Goal: Check status: Check status

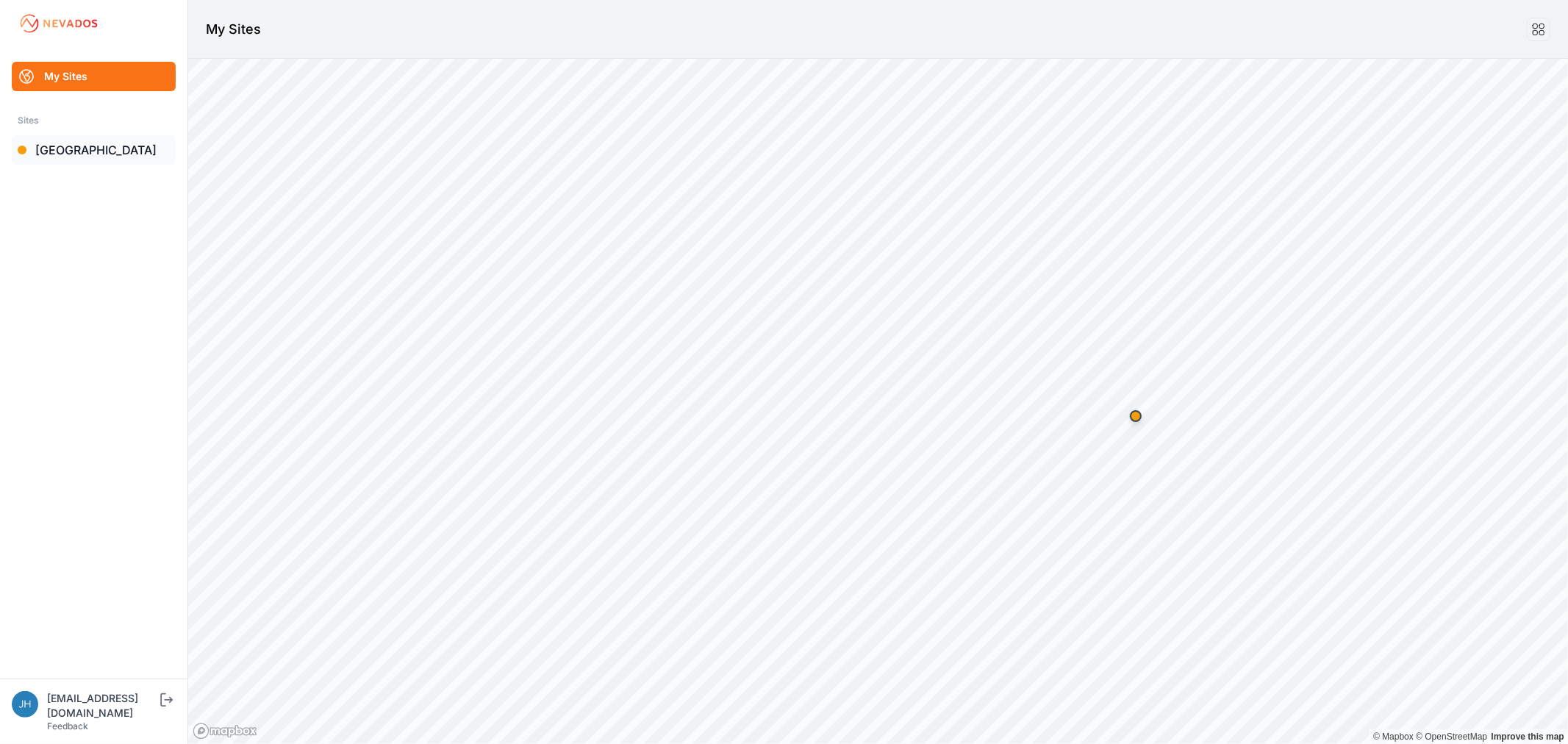
click at [67, 152] on link "[GEOGRAPHIC_DATA]" at bounding box center [94, 150] width 164 height 29
click at [64, 150] on link "[GEOGRAPHIC_DATA]" at bounding box center [94, 150] width 164 height 29
click at [63, 147] on link "[GEOGRAPHIC_DATA]" at bounding box center [94, 150] width 164 height 29
click at [85, 151] on link "[GEOGRAPHIC_DATA]" at bounding box center [94, 150] width 164 height 29
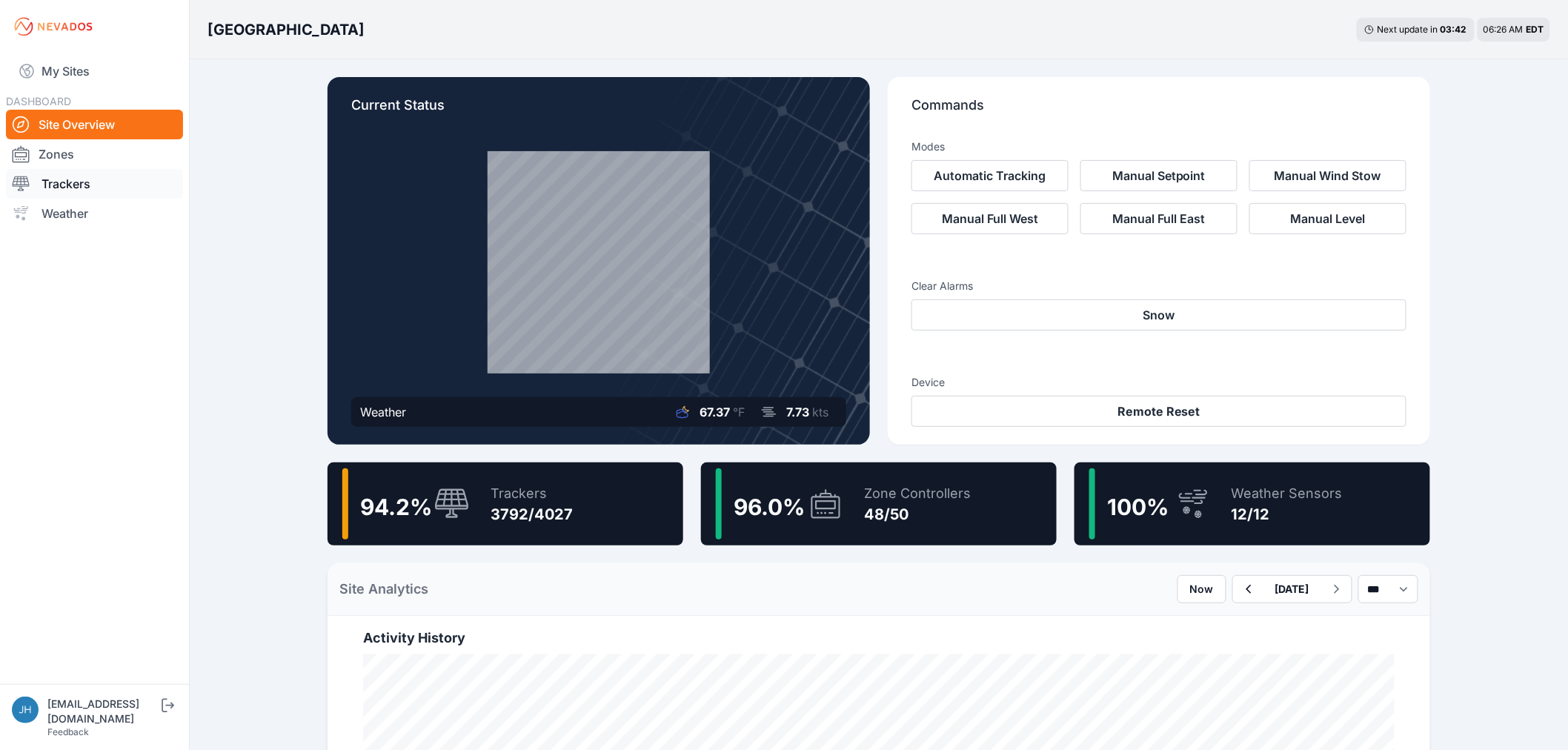
click at [67, 181] on link "Trackers" at bounding box center [94, 184] width 177 height 29
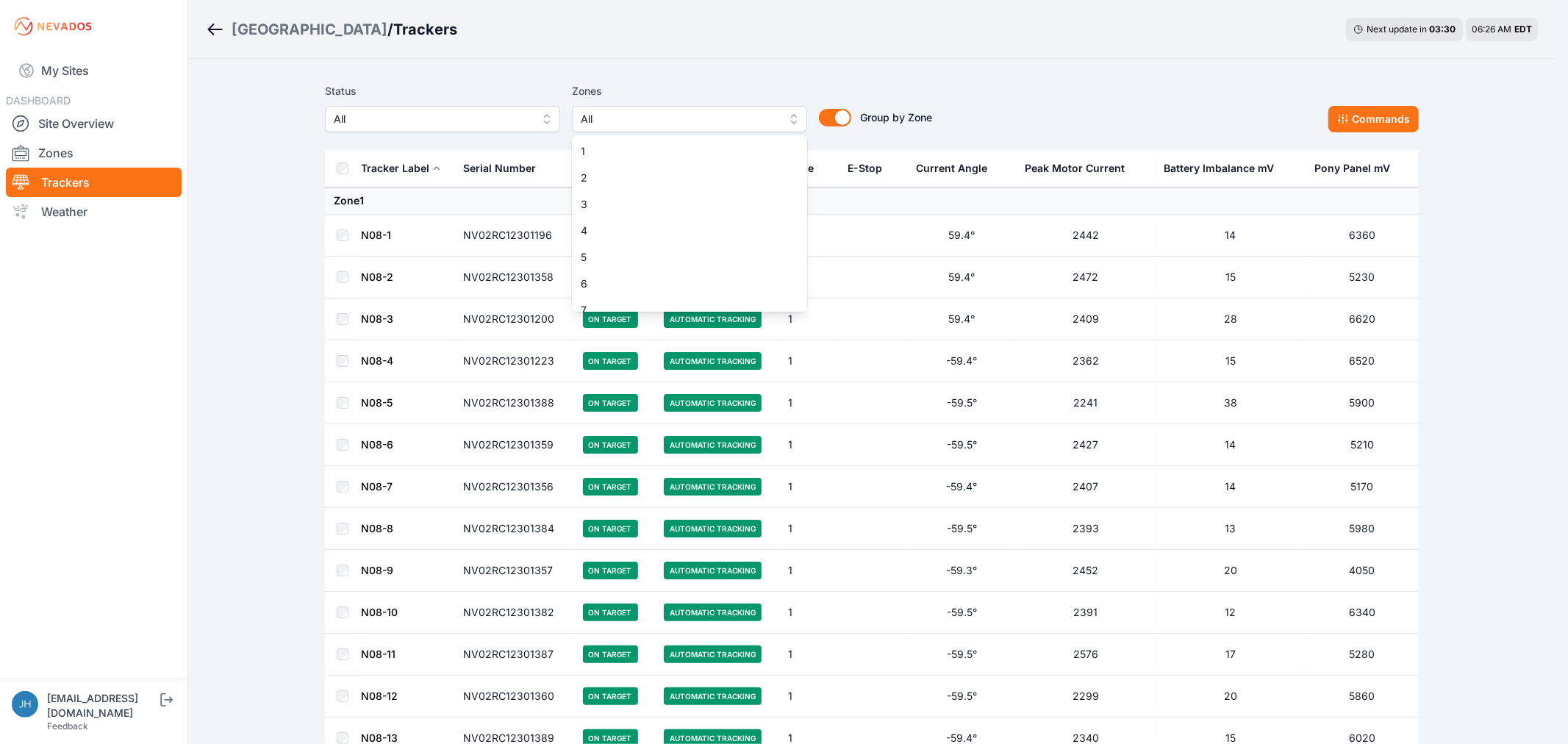
click at [789, 121] on button "All" at bounding box center [690, 119] width 235 height 26
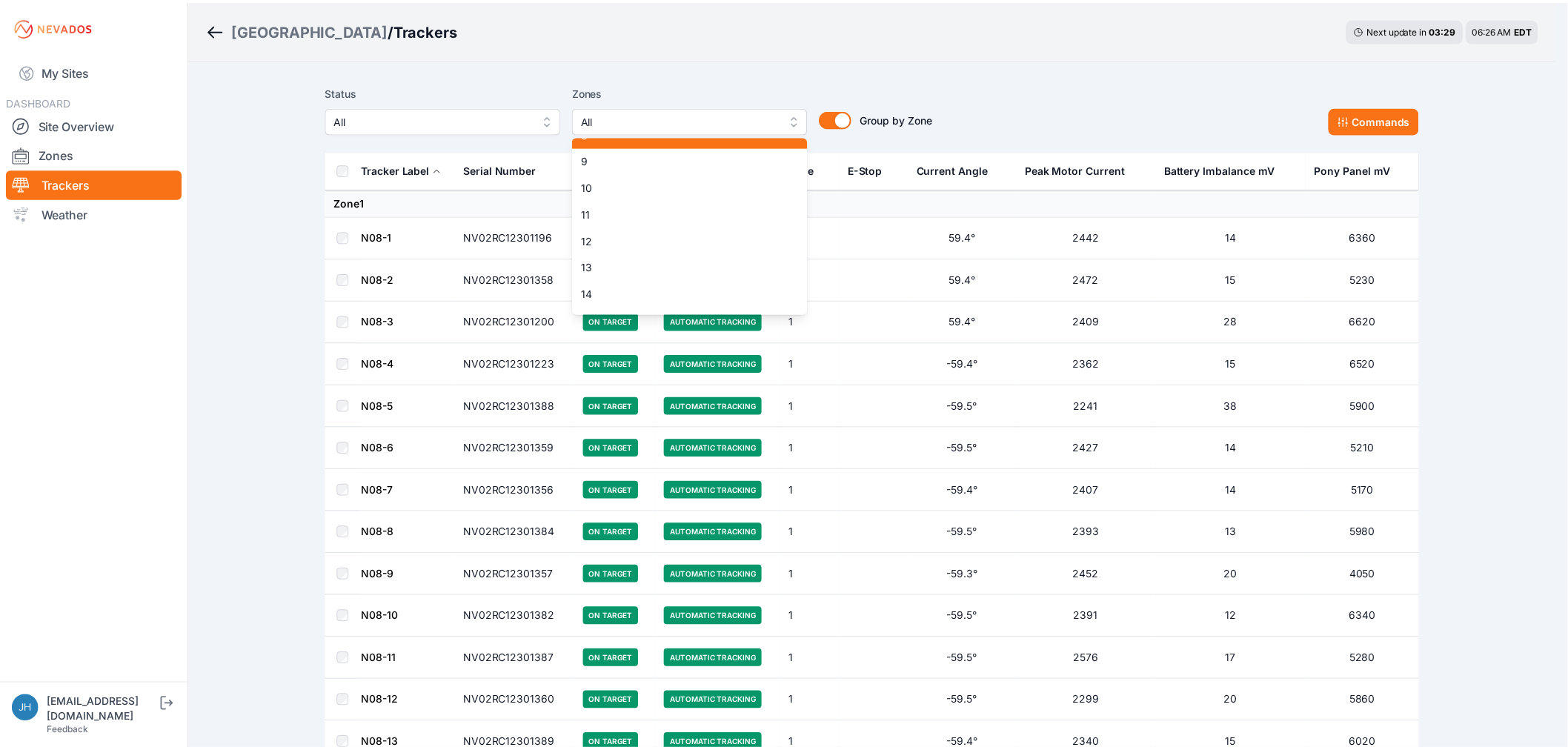
scroll to position [247, 0]
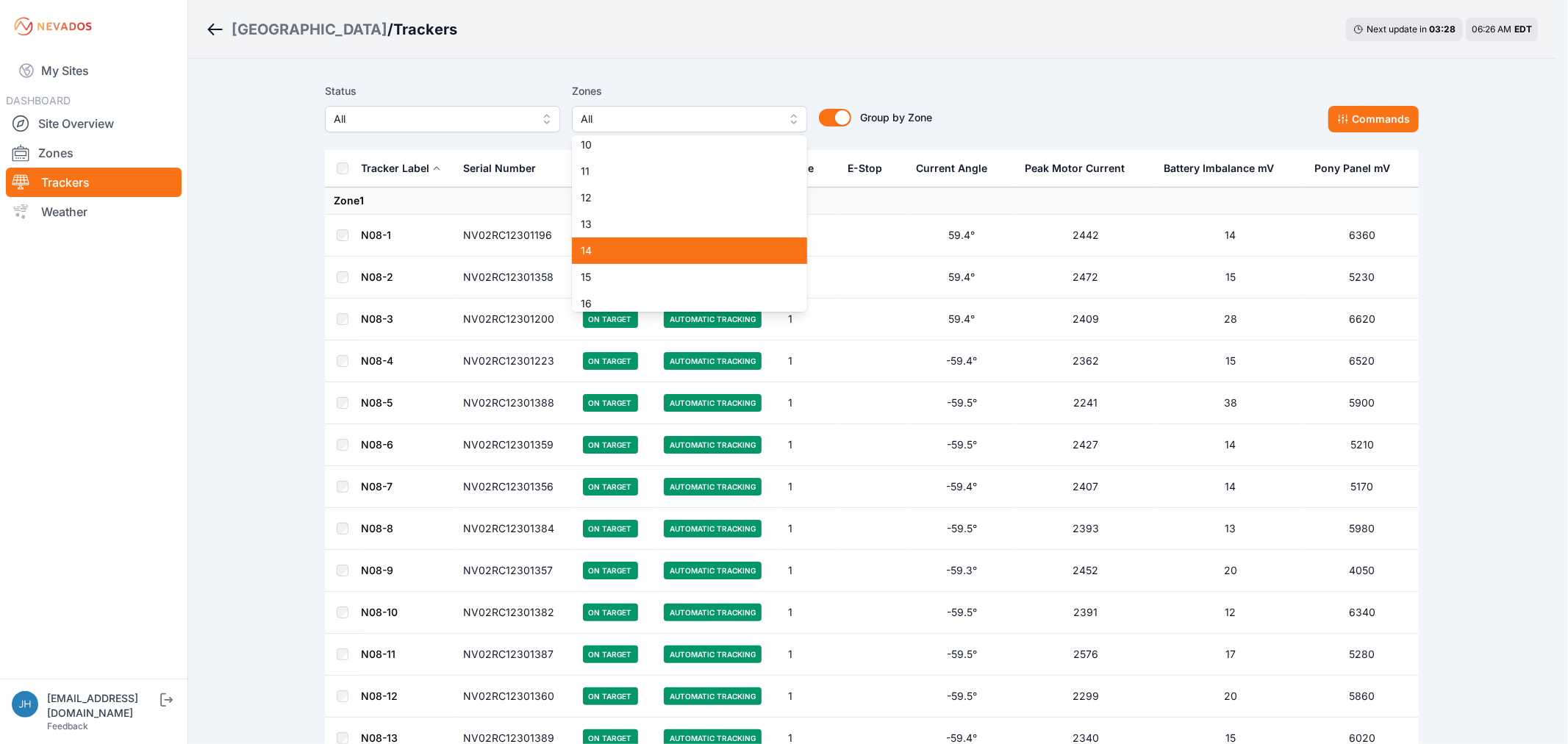
click at [724, 243] on span "14" at bounding box center [680, 250] width 200 height 14
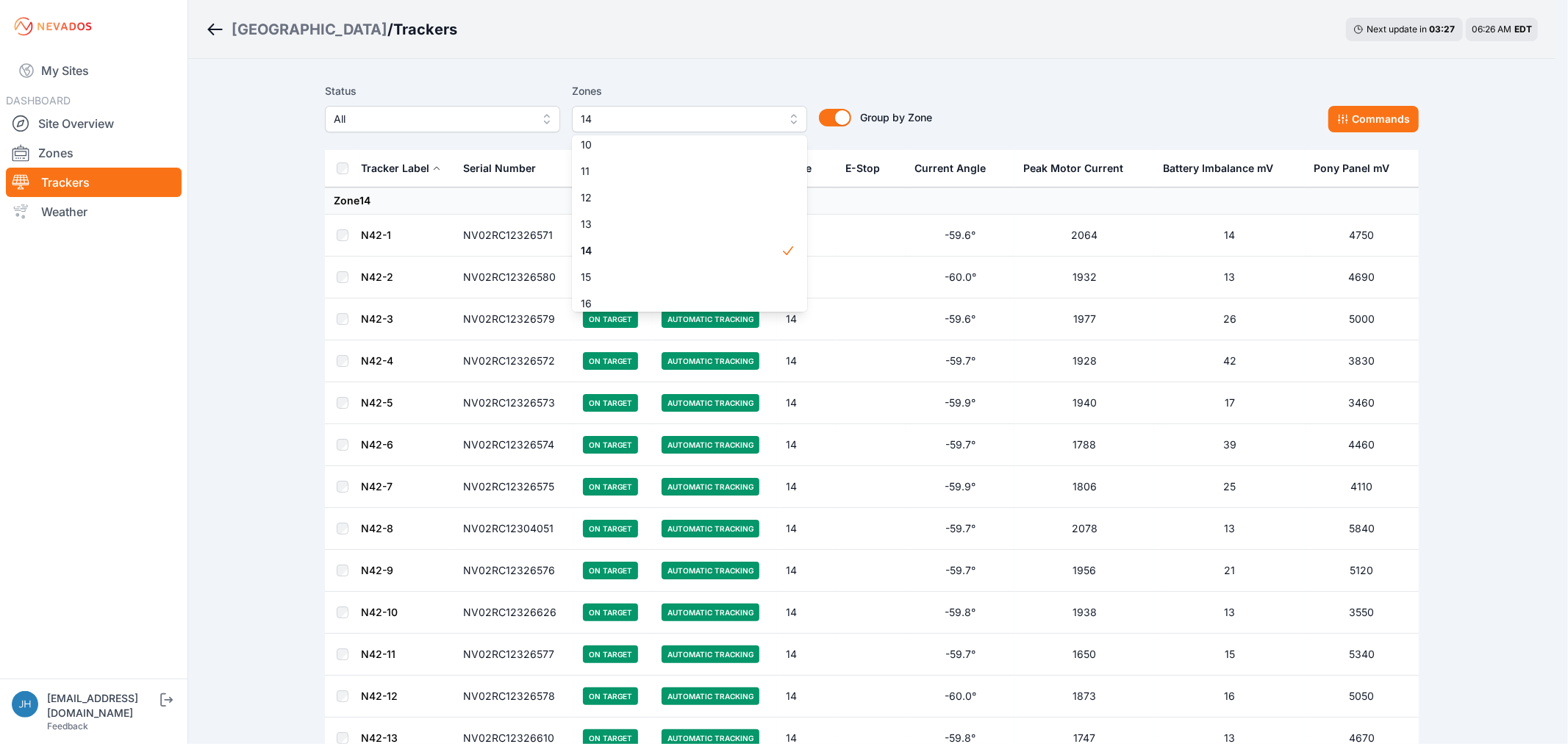
click at [1007, 96] on div "Status All Zones 14 1 2 3 4 5 6 7 8 9 10 11 12 13 14 15 16 17 18 19 20 21 22 23…" at bounding box center [872, 107] width 1094 height 50
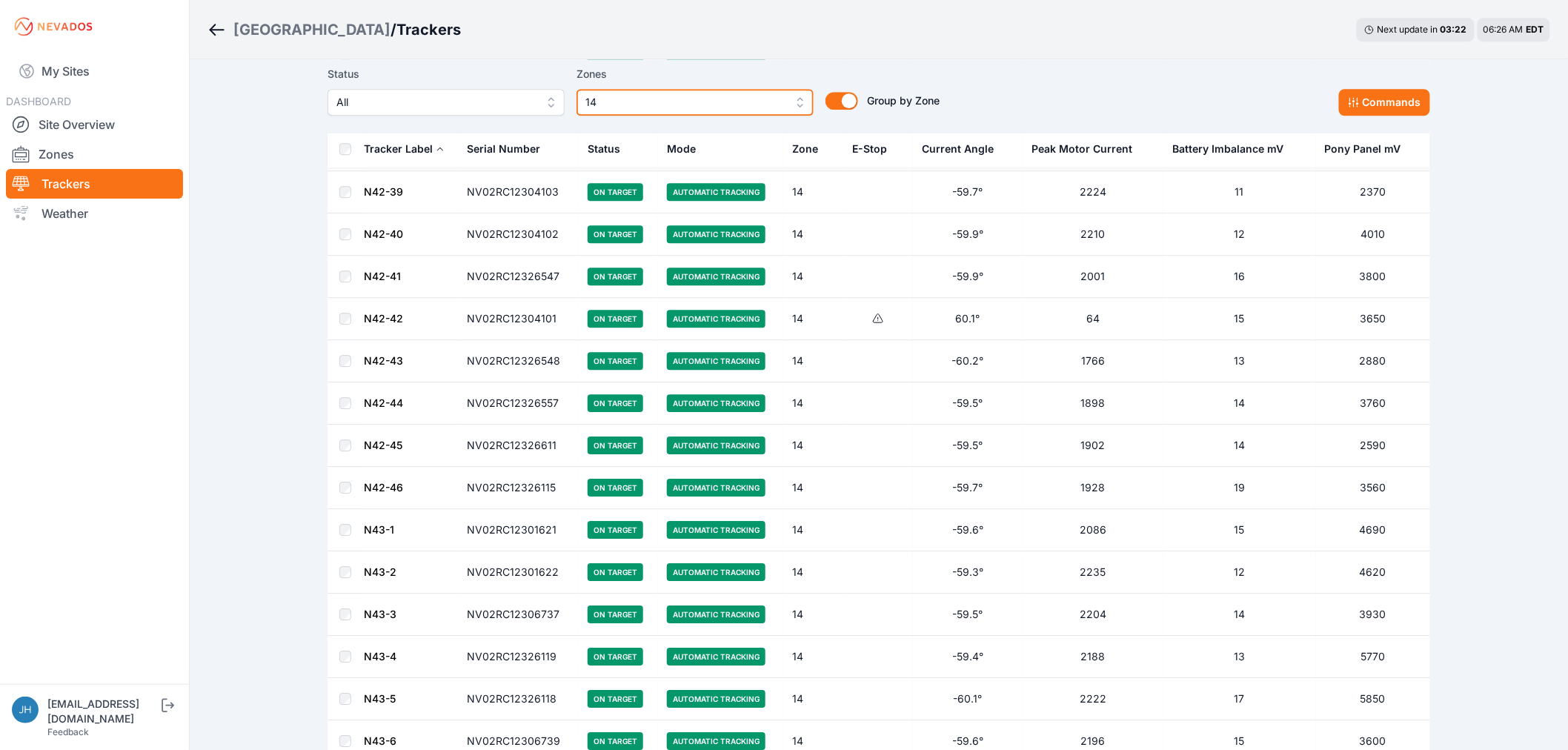
scroll to position [1647, 0]
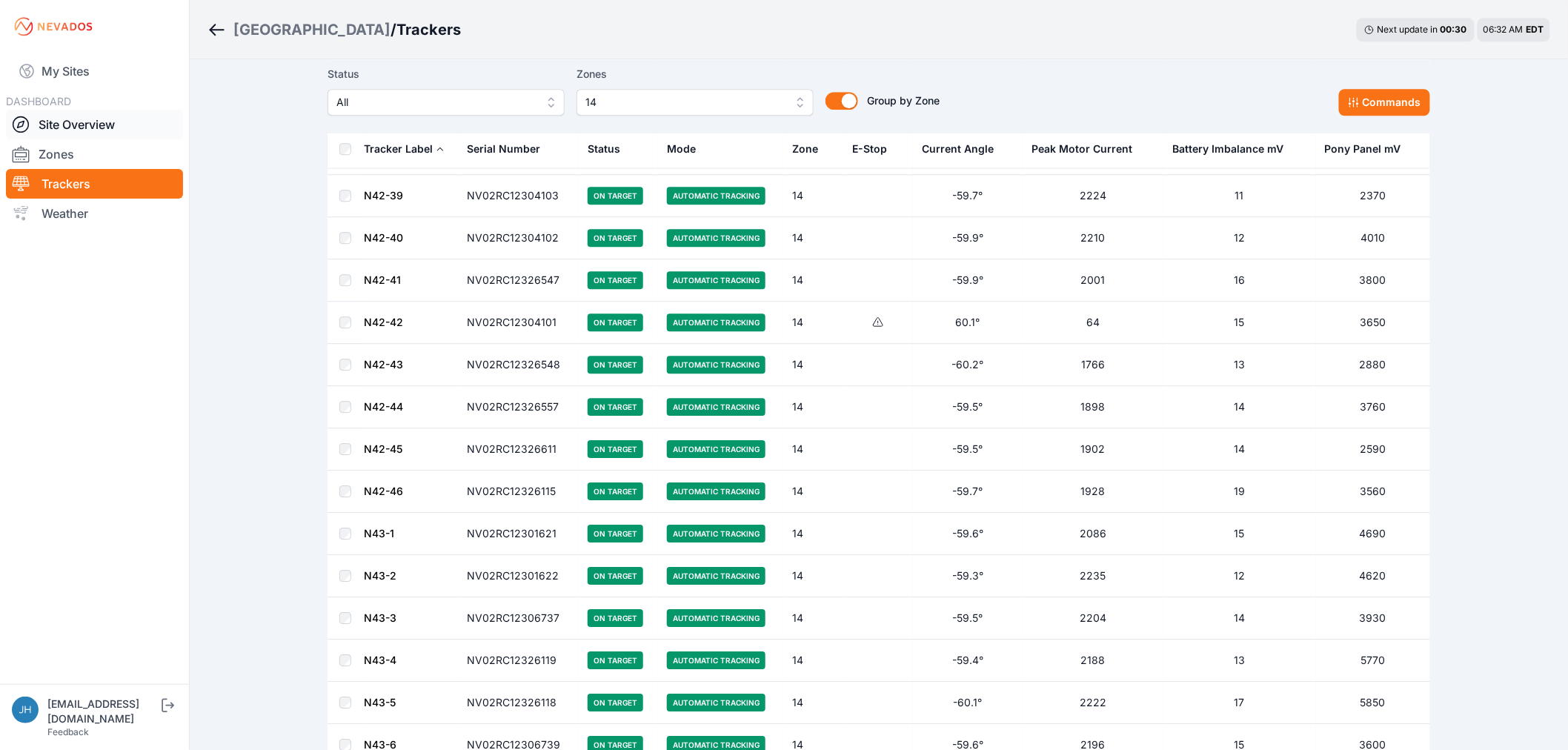
click at [83, 129] on link "Site Overview" at bounding box center [94, 125] width 177 height 29
click at [100, 123] on link "Site Overview" at bounding box center [94, 125] width 177 height 29
